Goal: Information Seeking & Learning: Learn about a topic

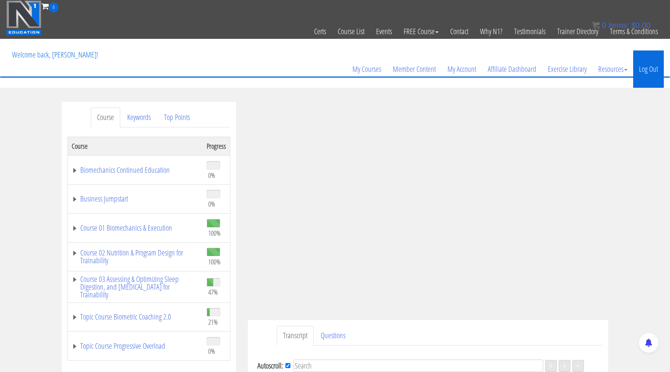
click at [643, 69] on link "Log Out" at bounding box center [649, 68] width 31 height 37
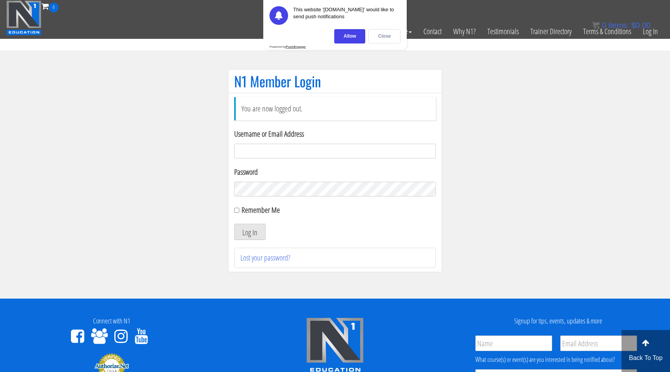
type input "[EMAIL_ADDRESS][DOMAIN_NAME]"
click at [383, 36] on div "Close" at bounding box center [385, 36] width 32 height 14
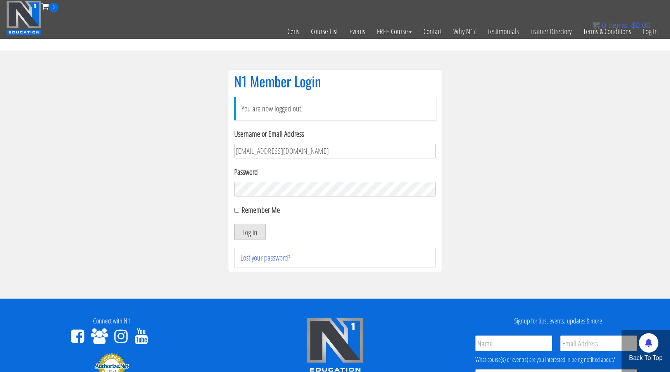
click at [243, 229] on button "Log In" at bounding box center [249, 231] width 31 height 16
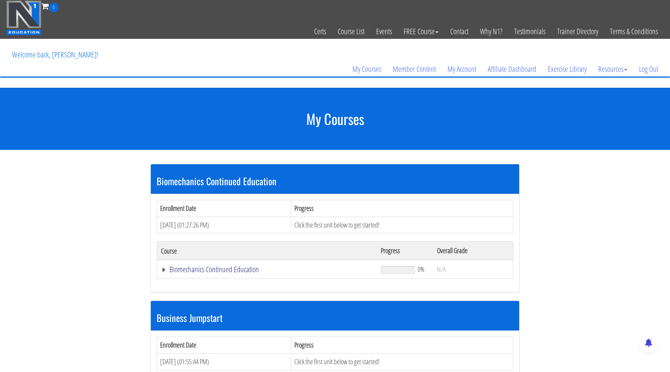
click at [164, 268] on link "Biomechanics Continued Education" at bounding box center [267, 269] width 212 height 8
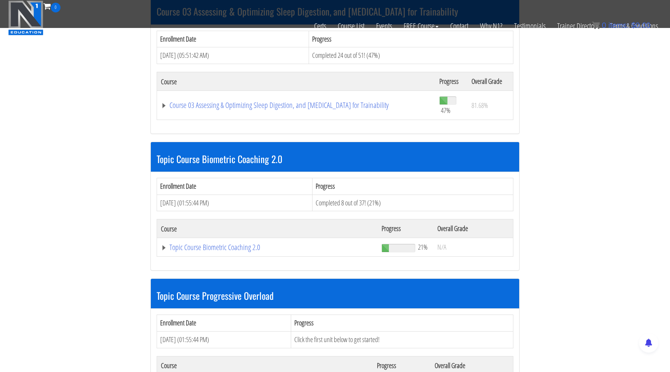
scroll to position [724, 0]
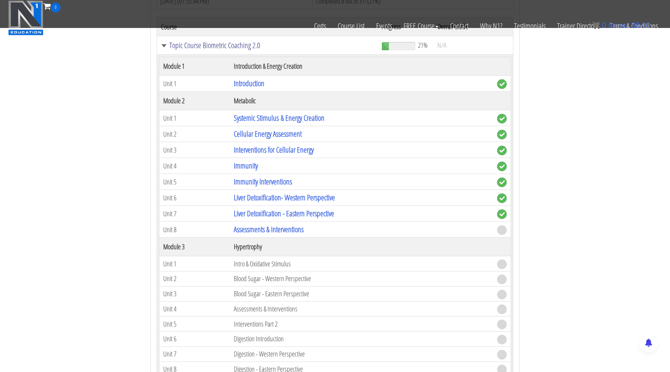
scroll to position [931, 0]
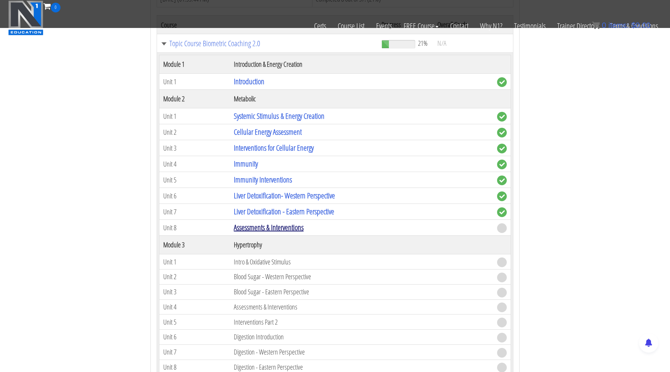
click at [291, 227] on link "Assessments & Interventions" at bounding box center [269, 227] width 70 height 10
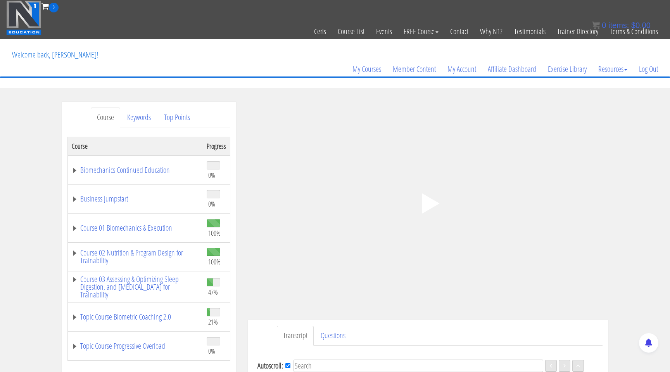
click at [429, 203] on polygon at bounding box center [431, 203] width 17 height 20
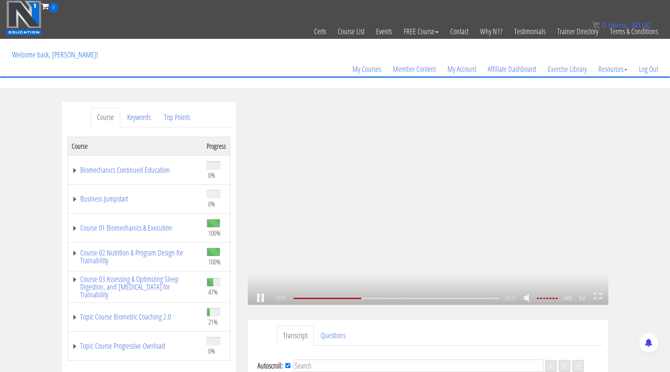
click at [600, 297] on icon at bounding box center [598, 296] width 9 height 7
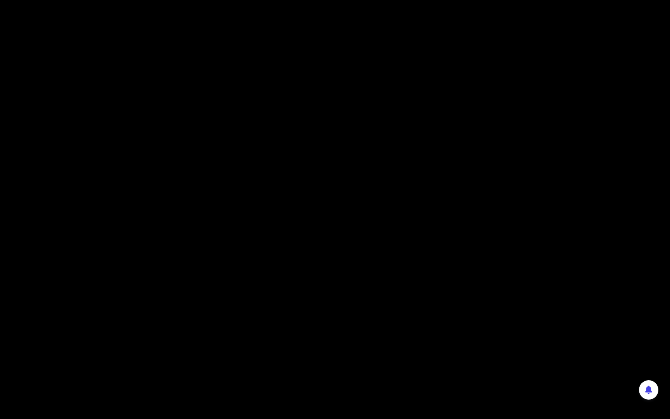
click at [592, 311] on div ".a{fill:#000;opacity:0.65;}.b{fill:#fff;opacity:1.0;} .fp-color-play{opacity:0.…" at bounding box center [335, 209] width 670 height 419
click at [590, 308] on div ".a{fill:#000;opacity:0.65;}.b{fill:#fff;opacity:1.0;} .fp-color-play{opacity:0.…" at bounding box center [335, 209] width 670 height 419
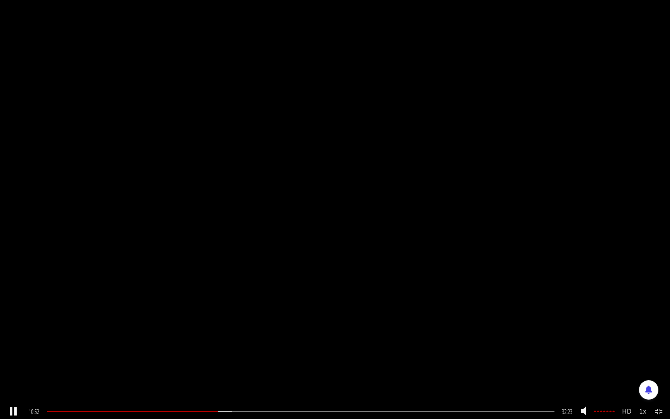
click at [660, 371] on icon at bounding box center [659, 412] width 9 height 7
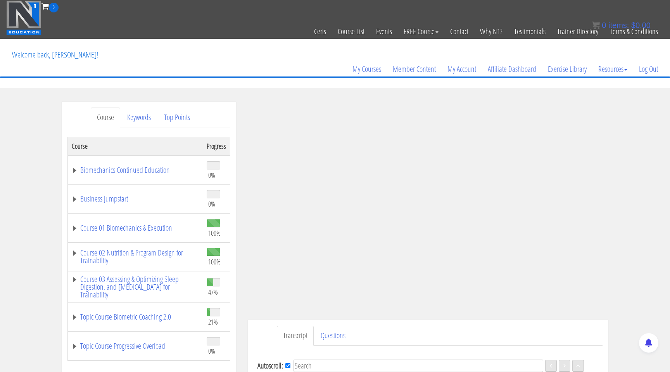
scroll to position [1371, 0]
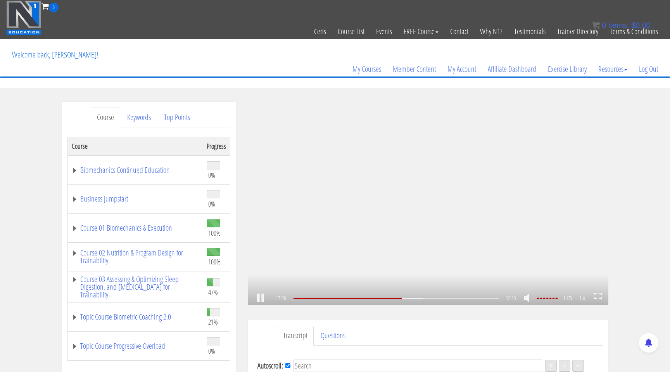
click at [525, 209] on div ".a{fill:#000;opacity:0.65;}.b{fill:#fff;opacity:1.0;} .fp-color-play{opacity:0.…" at bounding box center [428, 203] width 361 height 203
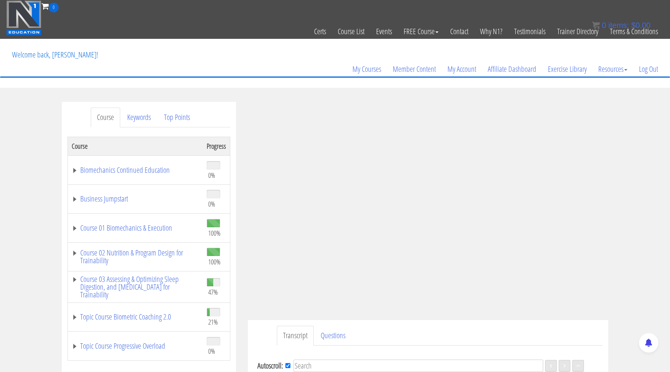
scroll to position [1857, 0]
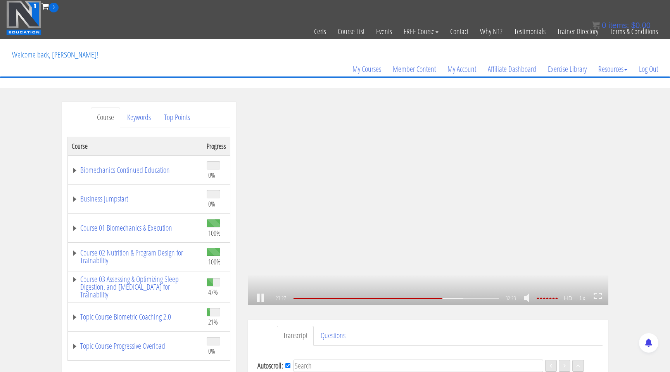
click at [525, 204] on div ".a{fill:#000;opacity:0.65;}.b{fill:#fff;opacity:1.0;} .fp-color-play{opacity:0.…" at bounding box center [428, 203] width 361 height 203
click at [525, 206] on div ".a{fill:#000;opacity:0.65;}.b{fill:#fff;opacity:1.0;} .fp-color-play{opacity:0.…" at bounding box center [428, 203] width 361 height 203
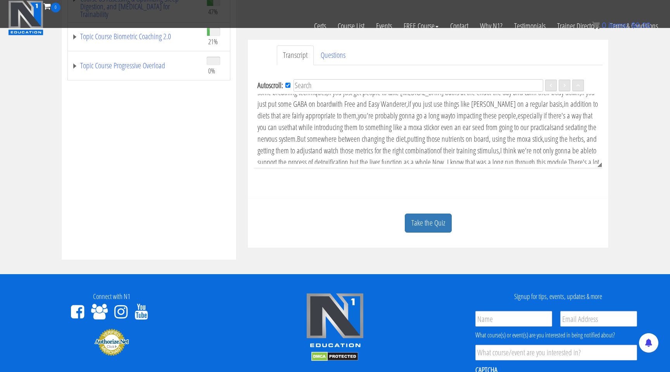
scroll to position [208, 0]
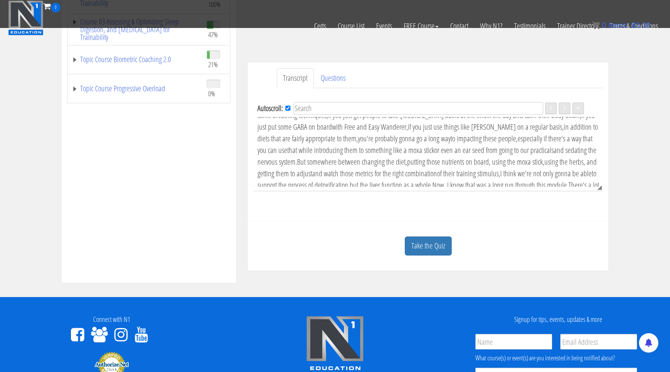
click at [453, 248] on div "Take the Quiz" at bounding box center [428, 246] width 349 height 38
click at [439, 246] on link "Take the Quiz" at bounding box center [428, 245] width 47 height 19
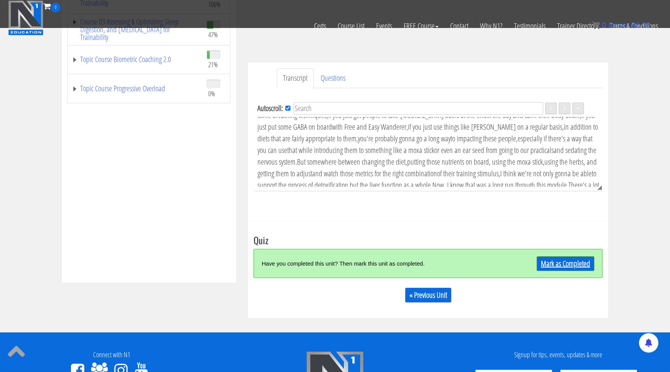
click at [553, 263] on link "Mark as Completed" at bounding box center [566, 263] width 58 height 15
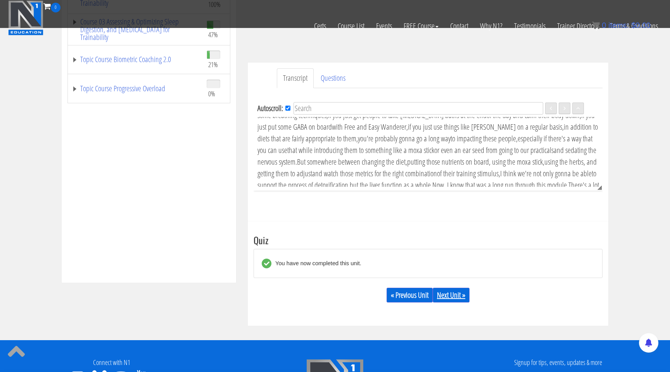
click at [445, 297] on link "Next Unit »" at bounding box center [451, 295] width 37 height 15
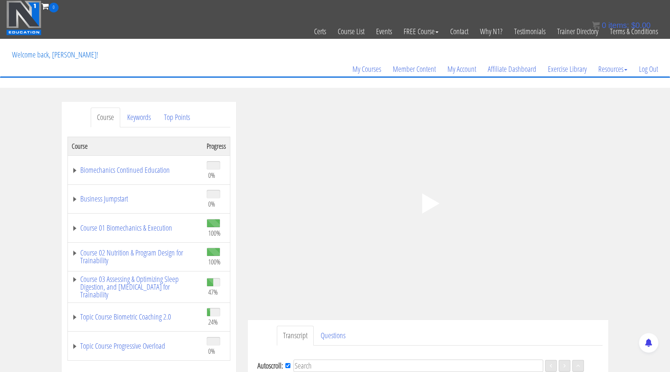
click at [424, 203] on polygon at bounding box center [431, 203] width 17 height 20
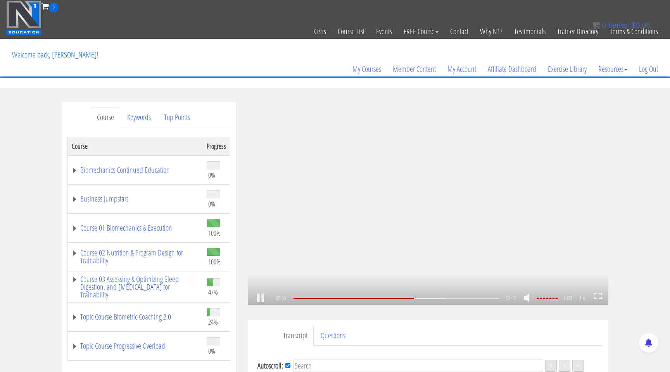
click at [597, 294] on icon at bounding box center [598, 296] width 9 height 7
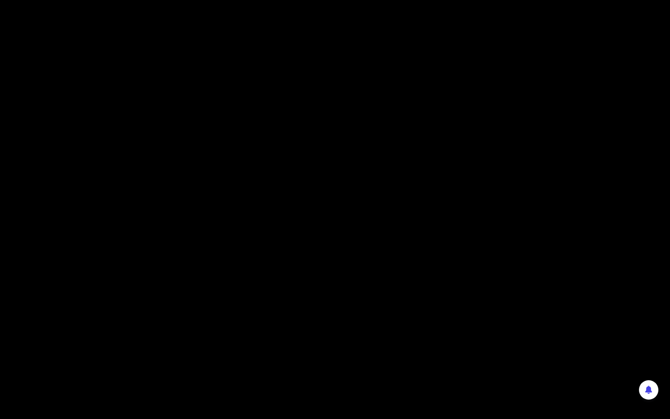
click at [509, 225] on div ".a{fill:#000;opacity:0.65;}.b{fill:#fff;opacity:1.0;} .fp-color-play{opacity:0.…" at bounding box center [335, 209] width 670 height 419
click at [531, 210] on div ".a{fill:#000;opacity:0.65;}.b{fill:#fff;opacity:1.0;} .fp-color-play{opacity:0.…" at bounding box center [335, 209] width 670 height 419
click at [525, 212] on div ".a{fill:#000;opacity:0.65;}.b{fill:#fff;opacity:1.0;} .fp-color-play{opacity:0.…" at bounding box center [335, 209] width 670 height 419
click at [524, 212] on div ".a{fill:#000;opacity:0.65;}.b{fill:#fff;opacity:1.0;} .fp-color-play{opacity:0.…" at bounding box center [335, 209] width 670 height 419
click at [544, 179] on div ".a{fill:#000;opacity:0.65;}.b{fill:#fff;opacity:1.0;} .fp-color-play{opacity:0.…" at bounding box center [335, 209] width 670 height 419
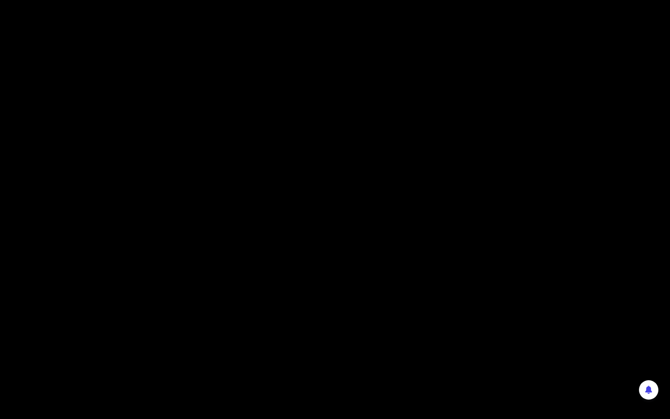
drag, startPoint x: 572, startPoint y: 177, endPoint x: 555, endPoint y: 189, distance: 21.2
click at [572, 177] on div ".a{fill:#000;opacity:0.65;}.b{fill:#fff;opacity:1.0;} .fp-color-play{opacity:0.…" at bounding box center [335, 209] width 670 height 419
click at [529, 211] on div ".a{fill:#000;opacity:0.65;}.b{fill:#fff;opacity:1.0;} .fp-color-play{opacity:0.…" at bounding box center [335, 209] width 670 height 419
click at [502, 224] on div ".a{fill:#000;opacity:0.65;}.b{fill:#fff;opacity:1.0;} .fp-color-play{opacity:0.…" at bounding box center [335, 209] width 670 height 419
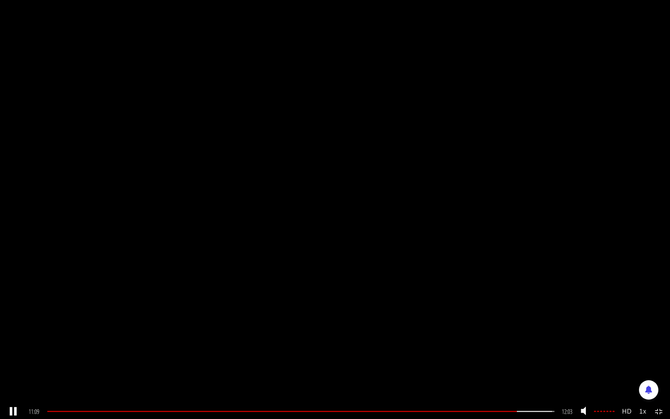
click at [658, 371] on icon at bounding box center [659, 412] width 9 height 7
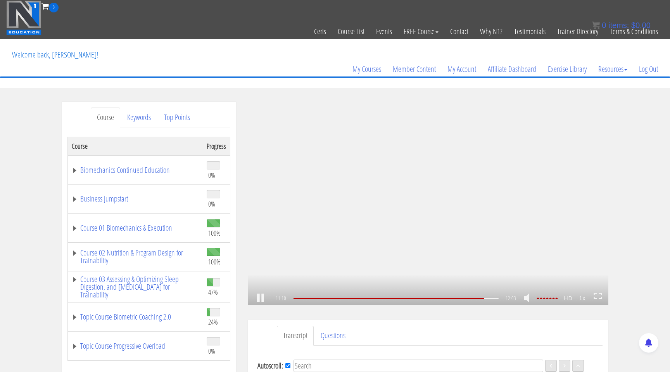
scroll to position [886, 0]
click at [504, 184] on div ".a{fill:#000;opacity:0.65;}.b{fill:#fff;opacity:1.0;} .fp-color-play{opacity:0.…" at bounding box center [428, 203] width 361 height 203
